Goal: Find specific page/section: Find specific page/section

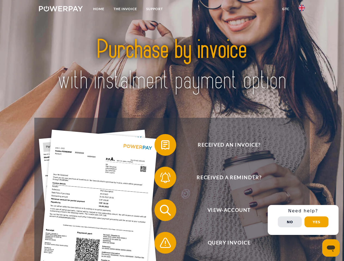
click at [61, 10] on img at bounding box center [61, 8] width 44 height 5
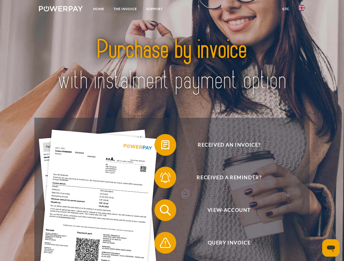
click at [302, 10] on img at bounding box center [301, 8] width 7 height 7
click at [285, 9] on link "GTC" at bounding box center [286, 9] width 16 height 10
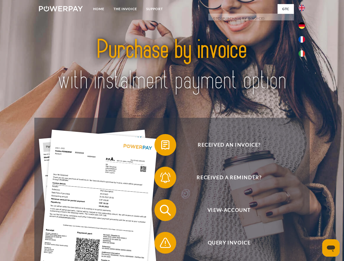
click at [161, 146] on span at bounding box center [157, 145] width 27 height 27
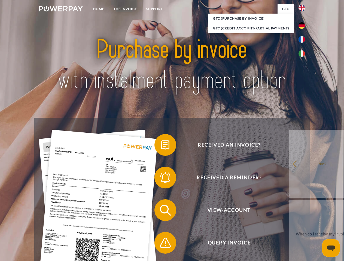
click at [289, 179] on link "back" at bounding box center [323, 164] width 68 height 68
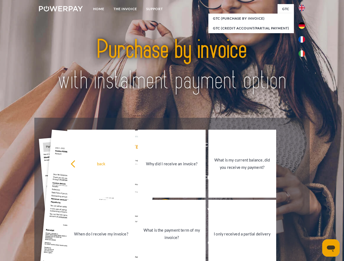
click at [161, 212] on span at bounding box center [157, 210] width 27 height 27
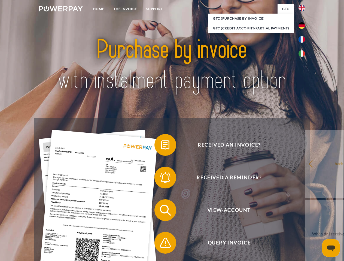
click at [161, 244] on span at bounding box center [157, 243] width 27 height 27
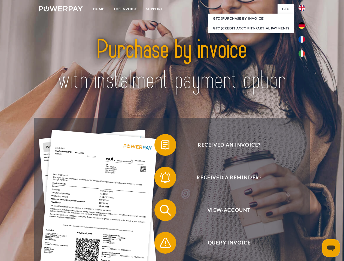
click at [303, 220] on div "Received an invoice? Received a reminder? View-Account Query Invoice" at bounding box center [171, 227] width 275 height 218
click at [290, 221] on span "View-Account" at bounding box center [228, 211] width 133 height 22
click at [316, 222] on header "Home THE INVOICE Support" at bounding box center [172, 188] width 344 height 376
